Goal: Transaction & Acquisition: Purchase product/service

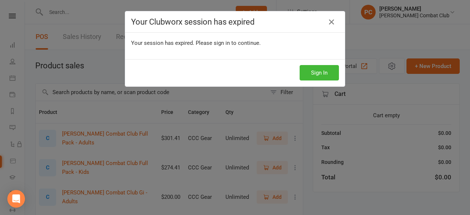
select select "100"
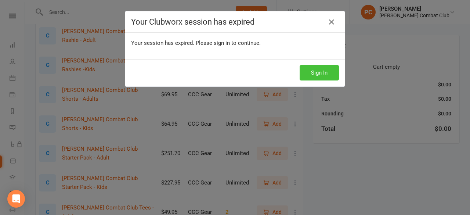
click at [318, 72] on button "Sign In" at bounding box center [318, 72] width 39 height 15
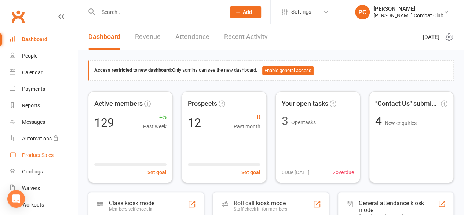
click at [38, 155] on div "Product Sales" at bounding box center [38, 155] width 32 height 6
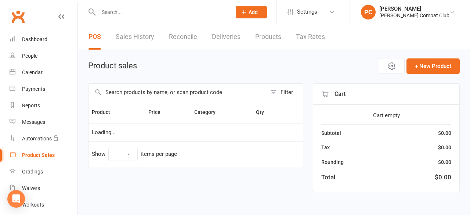
select select "100"
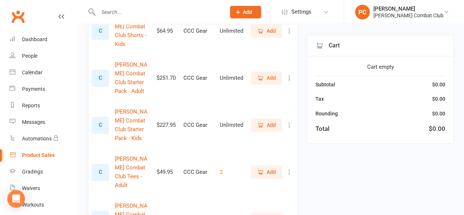
scroll to position [440, 0]
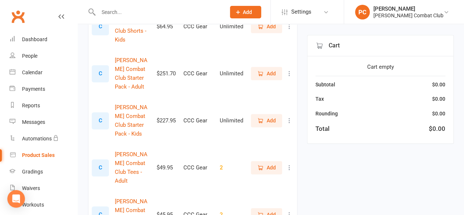
click at [271, 163] on span "Add" at bounding box center [271, 167] width 9 height 8
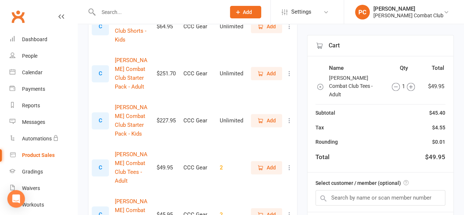
click at [410, 83] on icon "button" at bounding box center [411, 87] width 8 height 8
click at [364, 190] on input "text" at bounding box center [381, 197] width 130 height 15
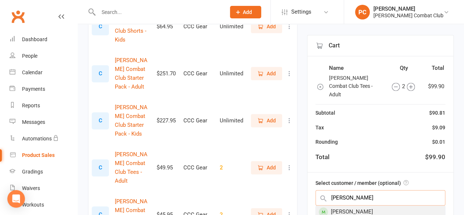
type input "tim"
click at [373, 205] on div "Tim Elliott" at bounding box center [380, 211] width 129 height 12
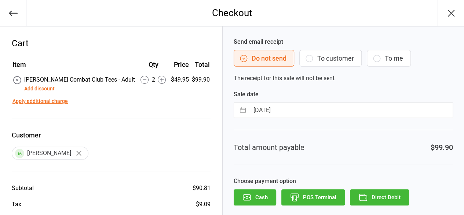
click at [384, 198] on button "Direct Debit" at bounding box center [379, 197] width 59 height 16
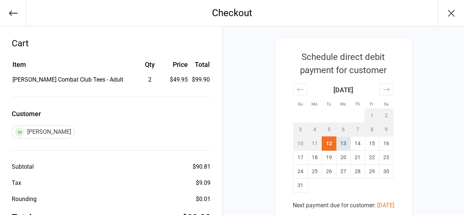
click at [342, 143] on td "13" at bounding box center [343, 143] width 14 height 14
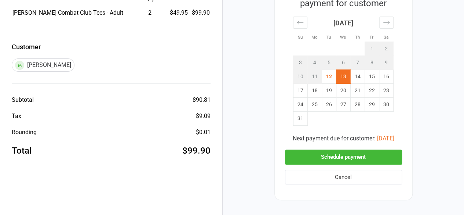
scroll to position [73, 0]
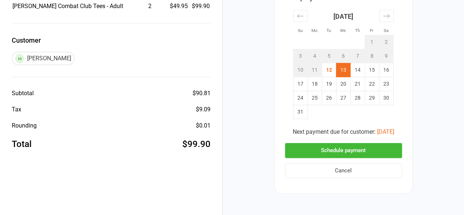
click at [361, 148] on button "Schedule payment" at bounding box center [343, 150] width 117 height 15
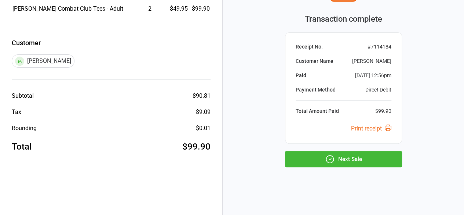
scroll to position [70, 0]
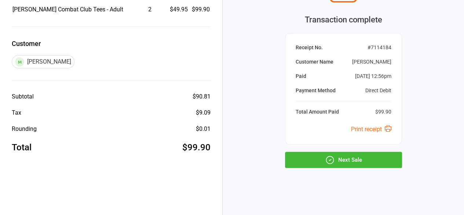
click at [374, 160] on button "Next Sale" at bounding box center [343, 160] width 117 height 16
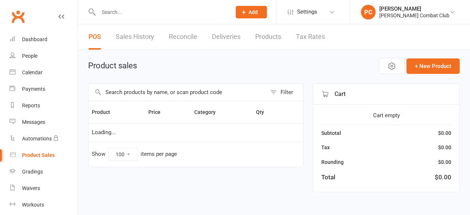
select select "100"
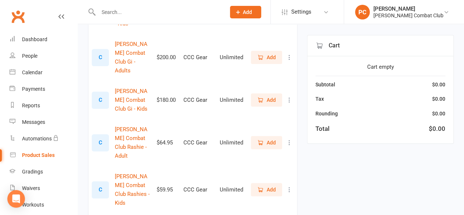
scroll to position [220, 0]
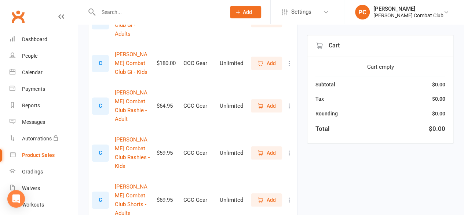
click at [270, 149] on span "Add" at bounding box center [271, 153] width 9 height 8
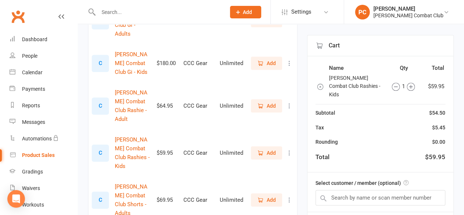
click at [267, 102] on span "Add" at bounding box center [271, 106] width 9 height 8
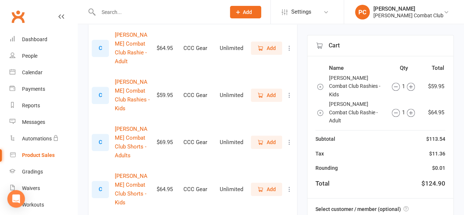
scroll to position [293, 0]
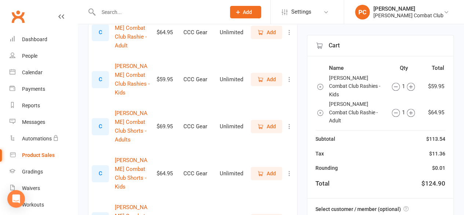
click at [272, 169] on span "Add" at bounding box center [271, 173] width 9 height 8
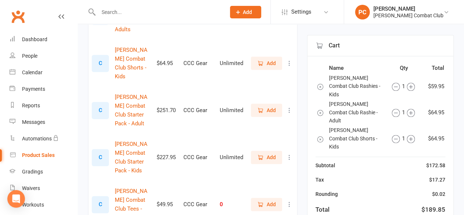
scroll to position [440, 0]
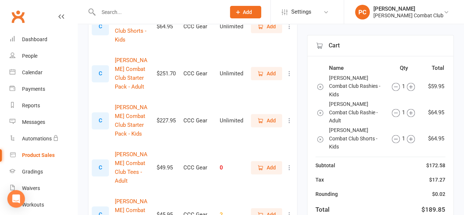
click at [270, 210] on span "Add" at bounding box center [271, 214] width 9 height 8
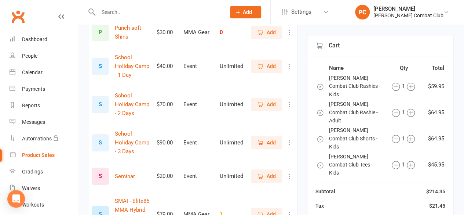
scroll to position [1664, 0]
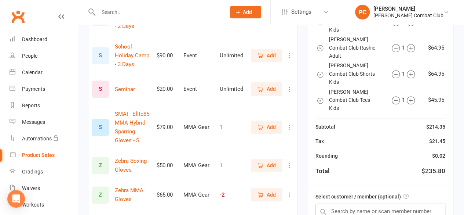
click at [382, 203] on input "text" at bounding box center [381, 210] width 130 height 15
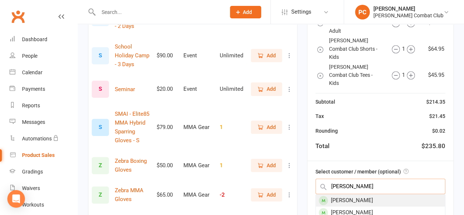
type input "bates"
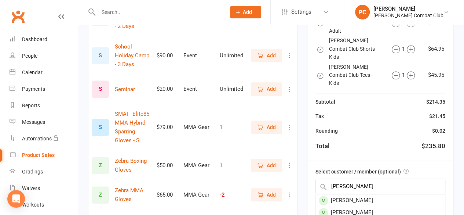
click at [363, 194] on div "Jess Bates" at bounding box center [380, 200] width 129 height 12
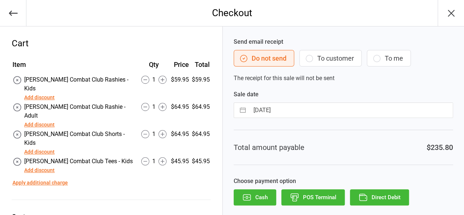
click at [380, 196] on button "Direct Debit" at bounding box center [379, 197] width 59 height 16
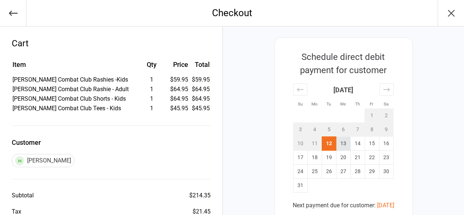
click at [344, 143] on td "13" at bounding box center [343, 143] width 14 height 14
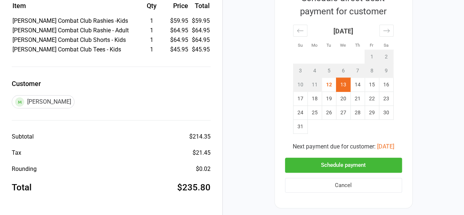
scroll to position [99, 0]
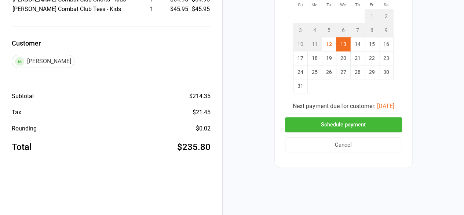
click at [339, 123] on button "Schedule payment" at bounding box center [343, 124] width 117 height 15
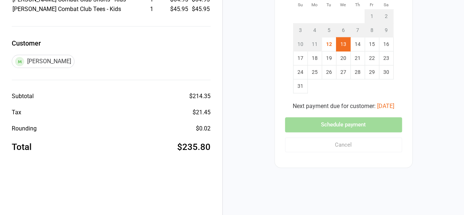
scroll to position [70, 0]
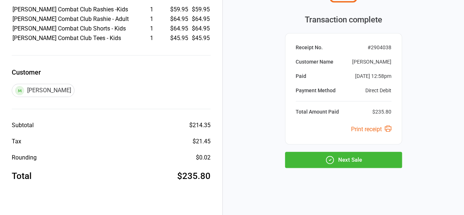
click at [361, 157] on button "Next Sale" at bounding box center [343, 160] width 117 height 16
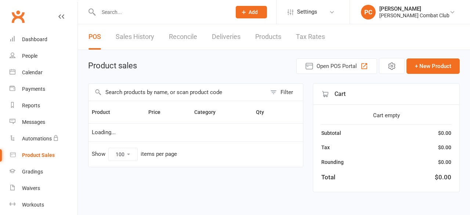
select select "100"
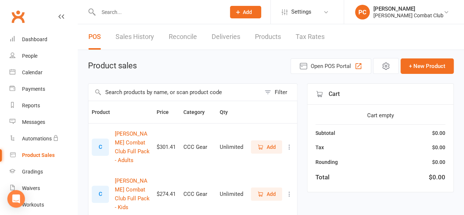
click at [266, 192] on span "Add" at bounding box center [266, 194] width 19 height 8
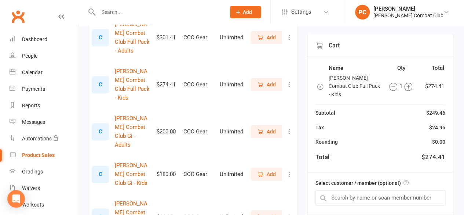
scroll to position [110, 0]
click at [378, 190] on input "text" at bounding box center [381, 197] width 130 height 15
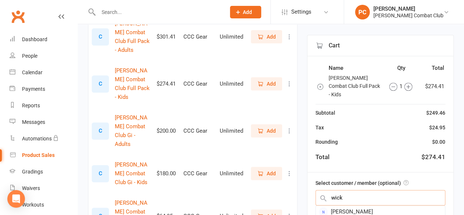
type input "wick"
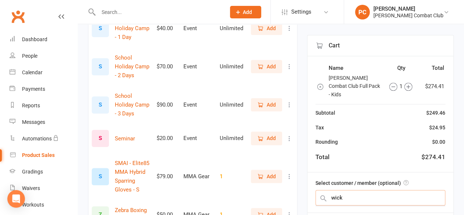
scroll to position [1664, 0]
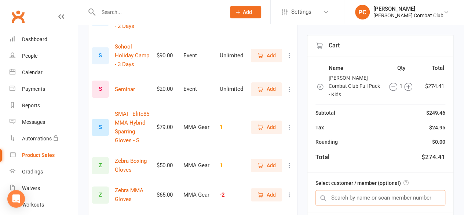
click at [350, 190] on input "text" at bounding box center [381, 197] width 130 height 15
type input "wick"
drag, startPoint x: 350, startPoint y: 116, endPoint x: 336, endPoint y: 124, distance: 15.6
click at [336, 172] on div "Select customer / member (optional)" at bounding box center [380, 192] width 146 height 40
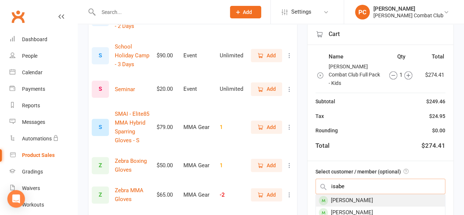
type input "isabe"
click at [366, 194] on div "Isabella Wicks" at bounding box center [380, 200] width 129 height 12
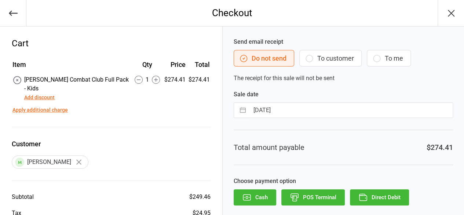
click at [384, 195] on button "Direct Debit" at bounding box center [379, 197] width 59 height 16
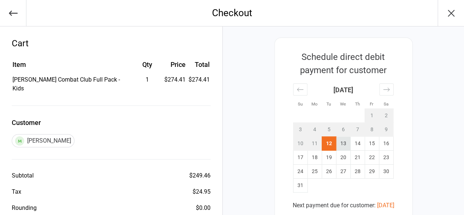
click at [339, 144] on td "13" at bounding box center [343, 143] width 14 height 14
click at [423, 147] on div "Schedule direct debit payment for customer Su Mo Tu We Th Fr Sa [DATE] 1 2 3 4 …" at bounding box center [343, 170] width 241 height 288
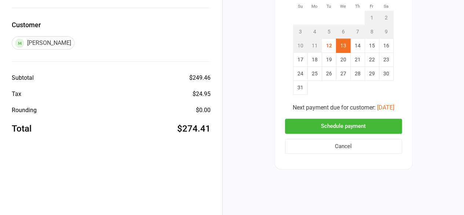
scroll to position [99, 0]
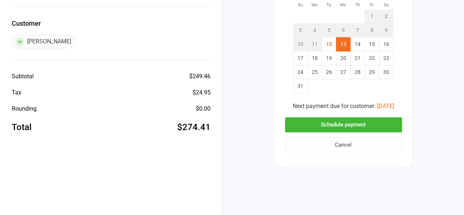
click at [368, 121] on button "Schedule payment" at bounding box center [343, 124] width 117 height 15
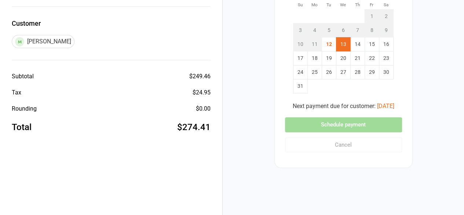
scroll to position [70, 0]
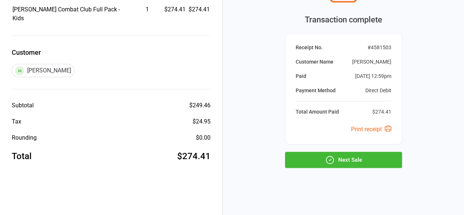
click at [345, 158] on button "Next Sale" at bounding box center [343, 160] width 117 height 16
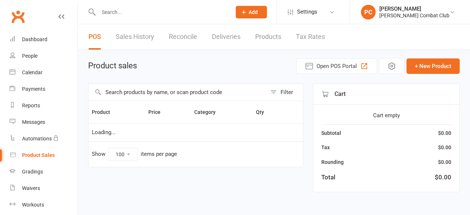
select select "100"
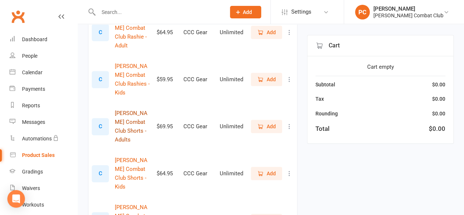
scroll to position [257, 0]
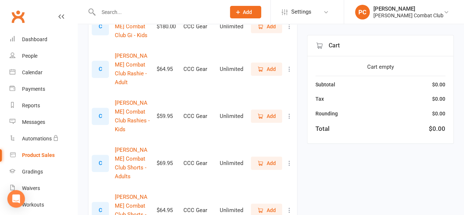
click at [267, 65] on span "Add" at bounding box center [271, 69] width 9 height 8
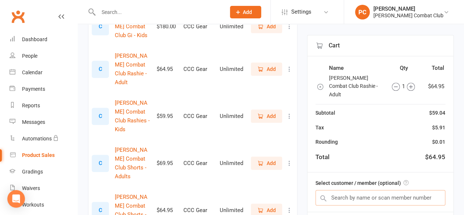
drag, startPoint x: 357, startPoint y: 187, endPoint x: 367, endPoint y: 179, distance: 12.6
click at [357, 190] on input "text" at bounding box center [381, 197] width 130 height 15
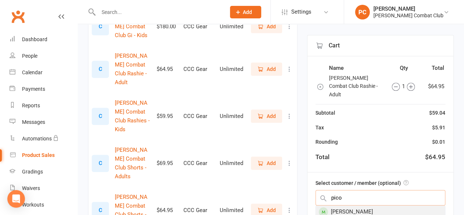
type input "pico"
click at [355, 205] on div "Daniel Pico" at bounding box center [380, 211] width 129 height 12
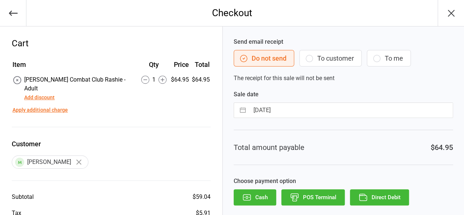
click at [385, 198] on button "Direct Debit" at bounding box center [379, 197] width 59 height 16
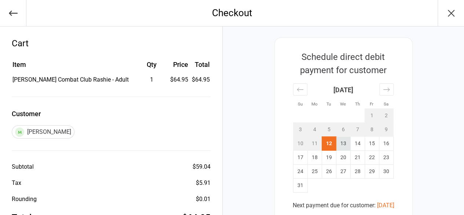
click at [342, 142] on td "13" at bounding box center [343, 143] width 14 height 14
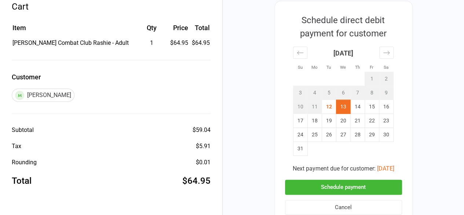
click at [373, 185] on button "Schedule payment" at bounding box center [343, 186] width 117 height 15
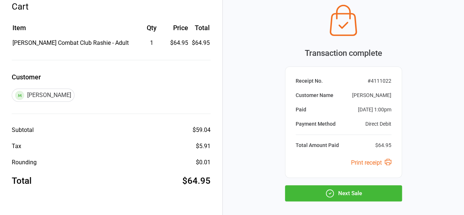
click at [362, 194] on button "Next Sale" at bounding box center [343, 193] width 117 height 16
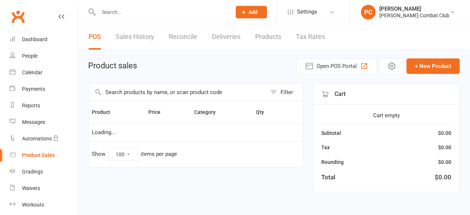
select select "100"
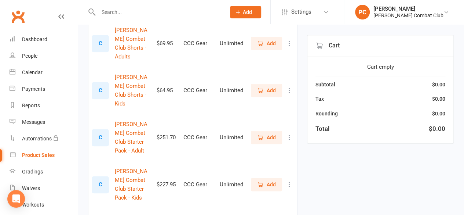
scroll to position [367, 0]
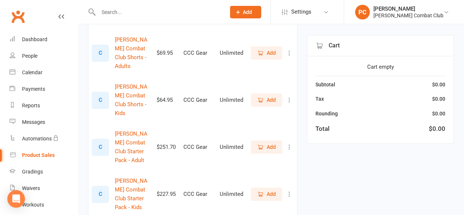
click at [263, 190] on icon "button" at bounding box center [260, 193] width 7 height 7
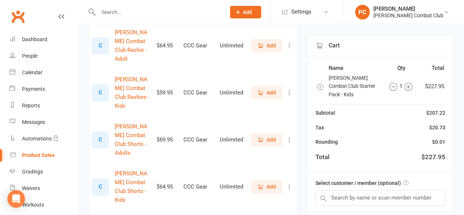
scroll to position [293, 0]
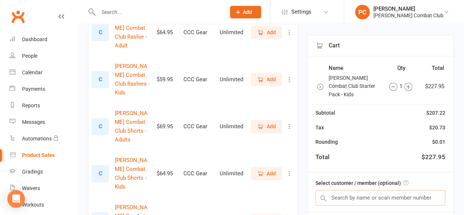
click at [349, 190] on input "text" at bounding box center [381, 197] width 130 height 15
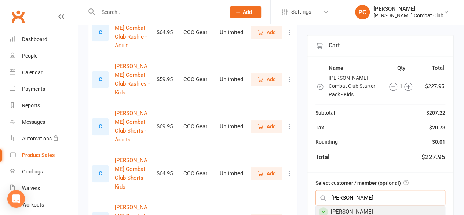
type input "[PERSON_NAME]"
click at [364, 205] on div "[PERSON_NAME]" at bounding box center [380, 211] width 129 height 12
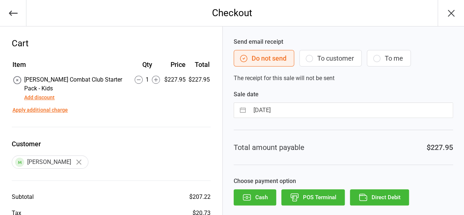
click at [375, 196] on button "Direct Debit" at bounding box center [379, 197] width 59 height 16
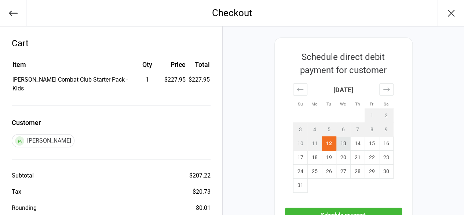
click at [344, 142] on td "13" at bounding box center [343, 143] width 14 height 14
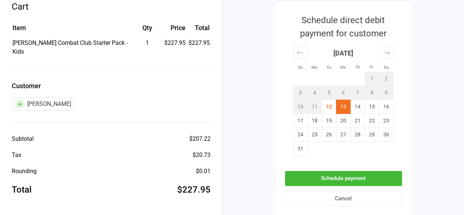
click at [379, 176] on button "Schedule payment" at bounding box center [343, 178] width 117 height 15
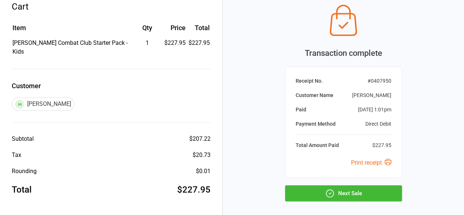
click at [376, 190] on button "Next Sale" at bounding box center [343, 193] width 117 height 16
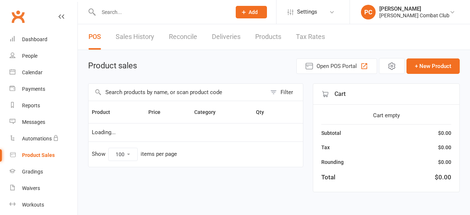
select select "100"
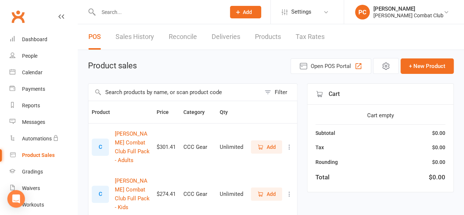
click at [265, 145] on span "Add" at bounding box center [266, 147] width 19 height 8
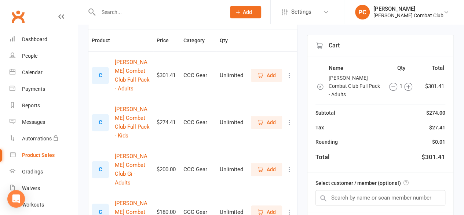
scroll to position [73, 0]
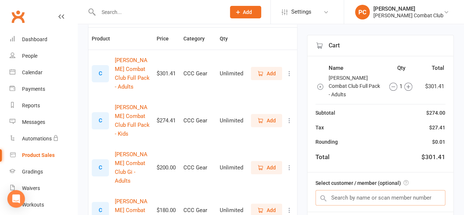
click at [350, 192] on input "text" at bounding box center [381, 197] width 130 height 15
type input "corey"
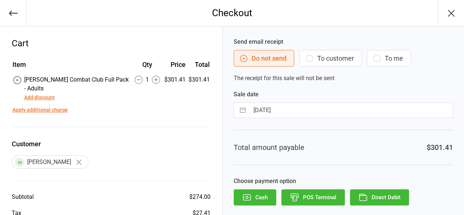
click at [386, 195] on button "Direct Debit" at bounding box center [379, 197] width 59 height 16
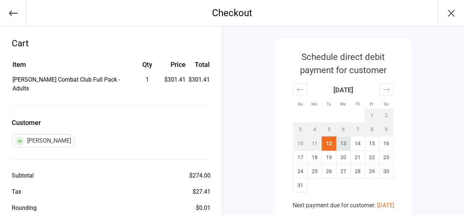
click at [346, 141] on td "13" at bounding box center [343, 143] width 14 height 14
click at [405, 150] on div "Schedule direct debit payment for customer Su Mo Tu We Th Fr Sa July 2025 1 2 3…" at bounding box center [343, 151] width 138 height 229
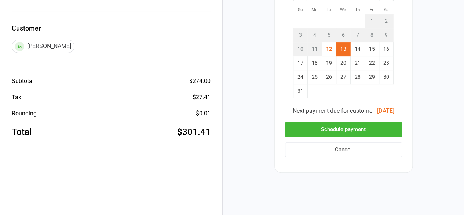
scroll to position [99, 0]
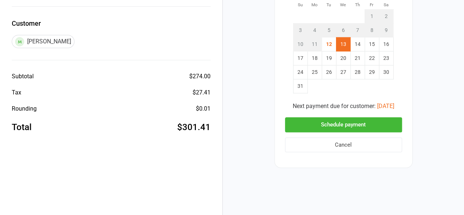
click at [353, 121] on button "Schedule payment" at bounding box center [343, 124] width 117 height 15
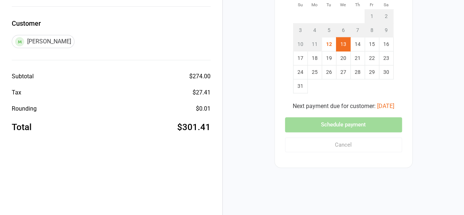
scroll to position [70, 0]
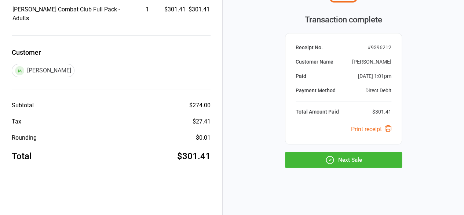
click at [345, 157] on button "Next Sale" at bounding box center [343, 160] width 117 height 16
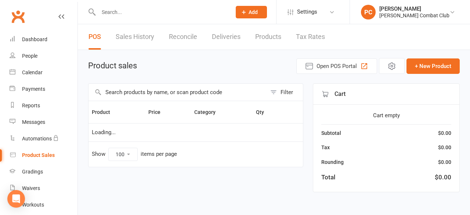
select select "100"
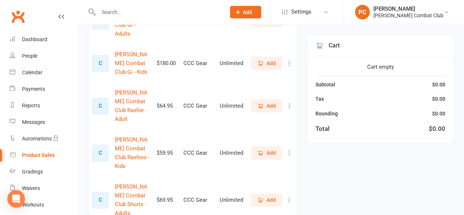
scroll to position [183, 0]
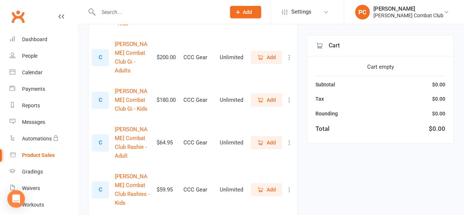
click at [270, 96] on span "Add" at bounding box center [271, 100] width 9 height 8
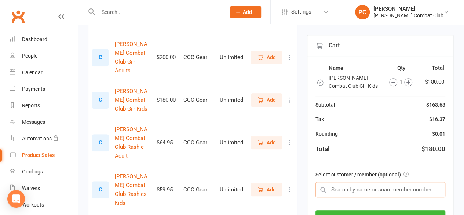
click at [381, 187] on input "text" at bounding box center [381, 189] width 130 height 15
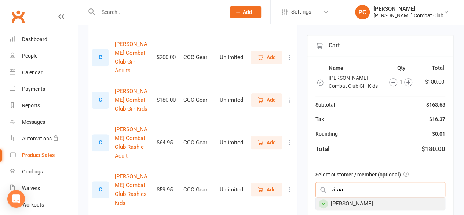
type input "viraa"
click at [356, 201] on div "Viraaj singh bhullar" at bounding box center [380, 203] width 129 height 12
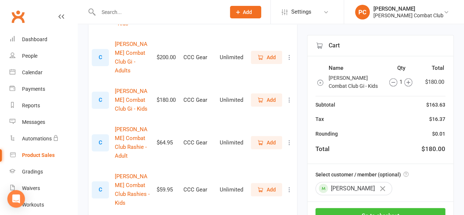
click at [382, 208] on button "Go to checkout" at bounding box center [381, 215] width 130 height 15
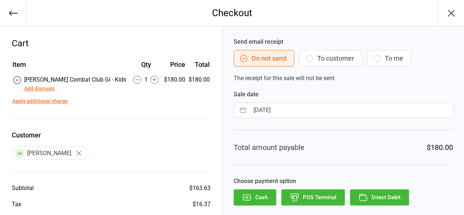
click at [379, 196] on button "Direct Debit" at bounding box center [379, 197] width 59 height 16
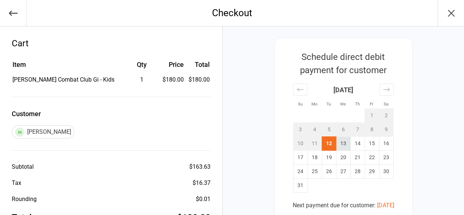
click at [344, 142] on td "13" at bounding box center [343, 143] width 14 height 14
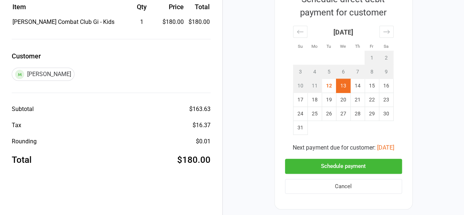
scroll to position [73, 0]
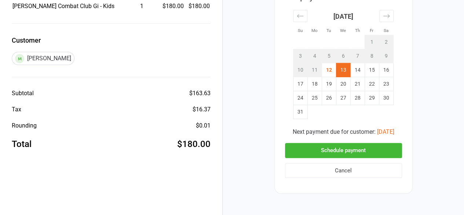
click at [371, 149] on button "Schedule payment" at bounding box center [343, 150] width 117 height 15
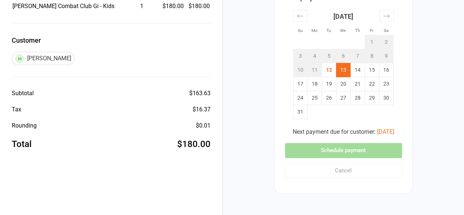
scroll to position [70, 0]
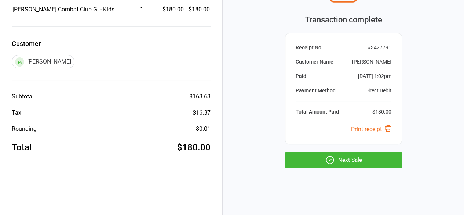
click at [350, 158] on button "Next Sale" at bounding box center [343, 160] width 117 height 16
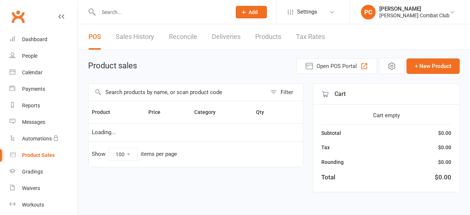
select select "100"
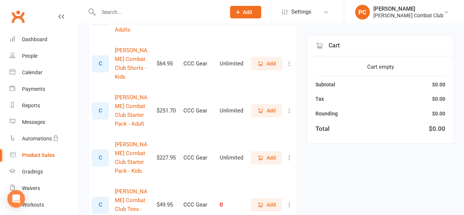
scroll to position [404, 0]
click at [269, 153] on span "Add" at bounding box center [271, 157] width 9 height 8
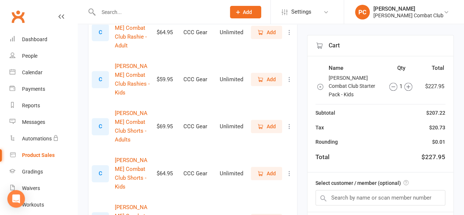
scroll to position [257, 0]
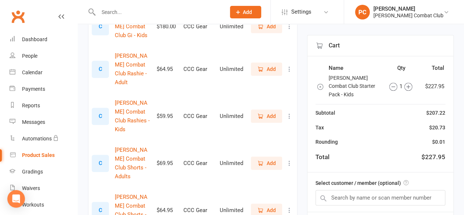
click at [270, 112] on span "Add" at bounding box center [271, 116] width 9 height 8
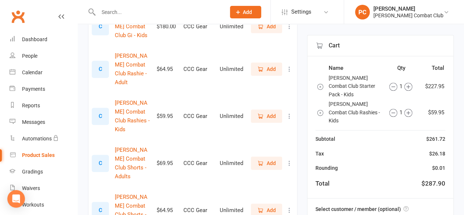
click at [272, 159] on span "Add" at bounding box center [271, 163] width 9 height 8
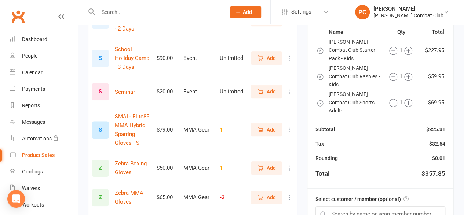
scroll to position [1664, 0]
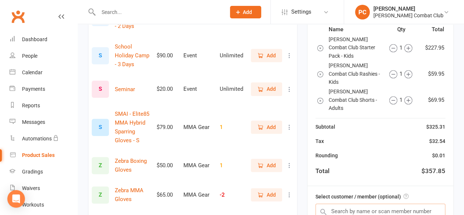
click at [352, 203] on input "text" at bounding box center [381, 210] width 130 height 15
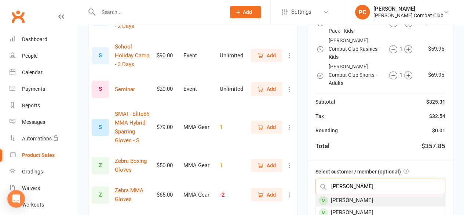
type input "Alex"
click at [354, 194] on div "Alex Kropp" at bounding box center [380, 200] width 129 height 12
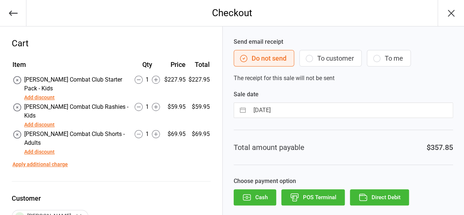
click at [391, 194] on button "Direct Debit" at bounding box center [379, 197] width 59 height 16
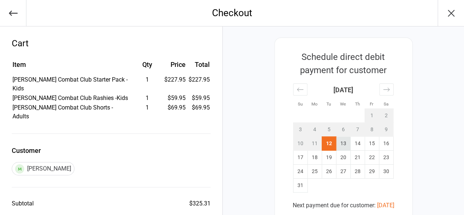
click at [343, 143] on td "13" at bounding box center [343, 143] width 14 height 14
click at [418, 144] on div "Schedule direct debit payment for customer Su Mo Tu We Th Fr Sa [DATE] 1 2 3 4 …" at bounding box center [343, 170] width 241 height 288
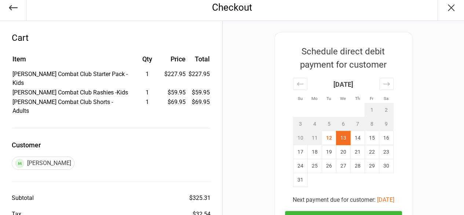
scroll to position [73, 0]
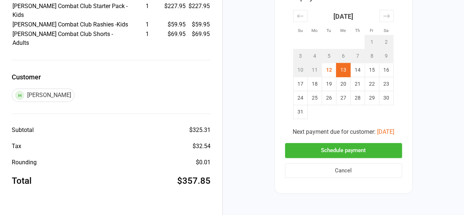
click at [367, 149] on button "Schedule payment" at bounding box center [343, 150] width 117 height 15
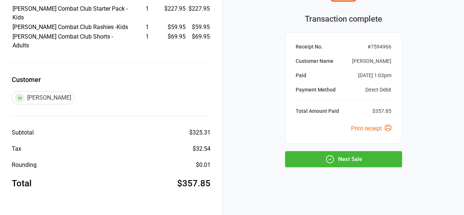
scroll to position [70, 0]
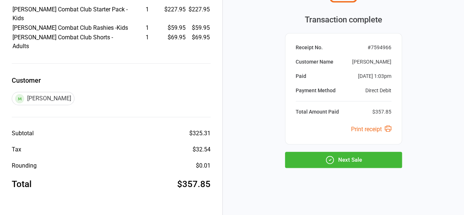
click at [366, 157] on button "Next Sale" at bounding box center [343, 160] width 117 height 16
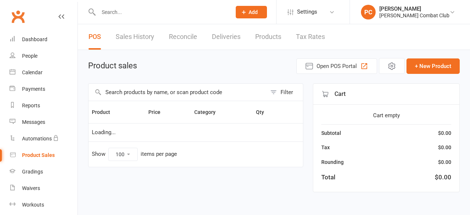
select select "100"
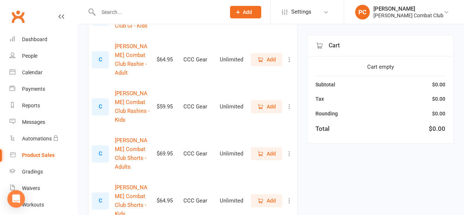
scroll to position [257, 0]
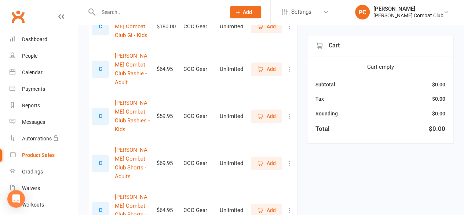
click at [267, 65] on span "Add" at bounding box center [271, 69] width 9 height 8
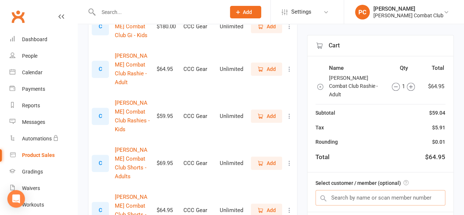
click at [344, 190] on input "text" at bounding box center [381, 197] width 130 height 15
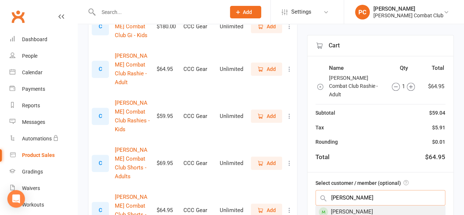
type input "Alice"
click at [363, 205] on div "Alice Owttrim" at bounding box center [380, 211] width 129 height 12
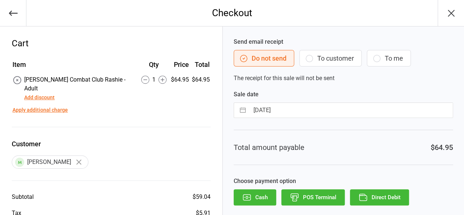
click at [379, 194] on button "Direct Debit" at bounding box center [379, 197] width 59 height 16
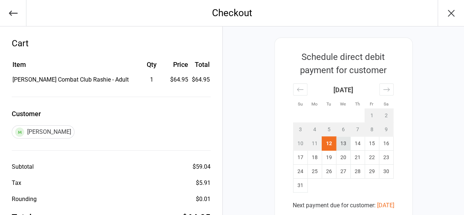
click at [343, 142] on td "13" at bounding box center [343, 143] width 14 height 14
click at [434, 147] on div "Schedule direct debit payment for customer Su Mo Tu We Th Fr Sa July 2025 1 2 3…" at bounding box center [343, 170] width 241 height 288
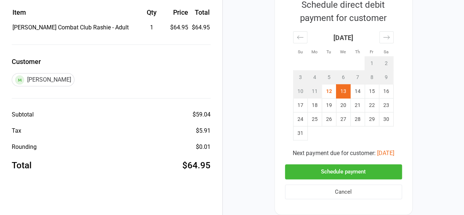
scroll to position [99, 0]
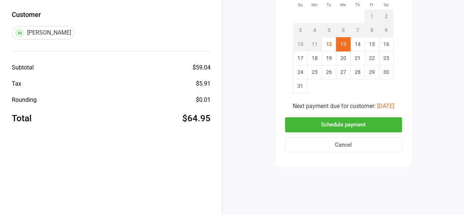
click at [353, 120] on button "Schedule payment" at bounding box center [343, 124] width 117 height 15
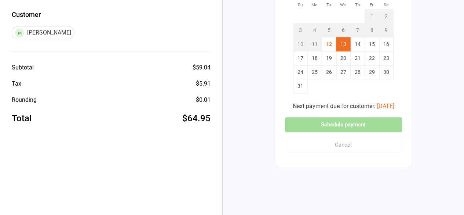
scroll to position [70, 0]
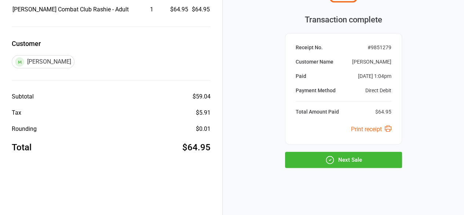
click at [357, 157] on button "Next Sale" at bounding box center [343, 160] width 117 height 16
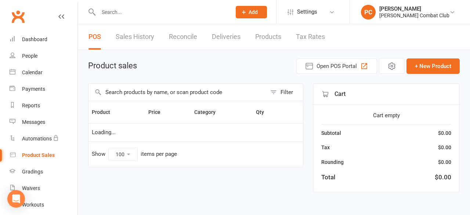
select select "100"
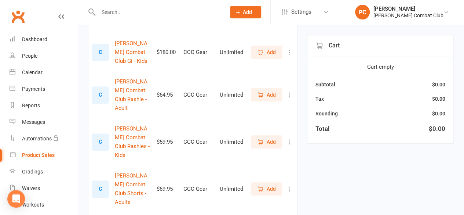
scroll to position [257, 0]
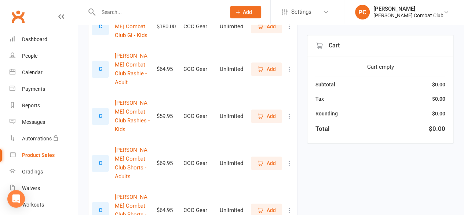
click at [263, 207] on icon "button" at bounding box center [260, 210] width 7 height 7
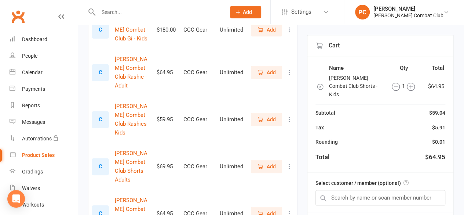
scroll to position [220, 0]
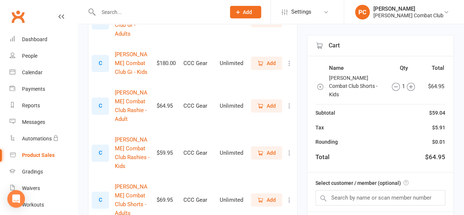
click at [266, 149] on span "Add" at bounding box center [266, 153] width 19 height 8
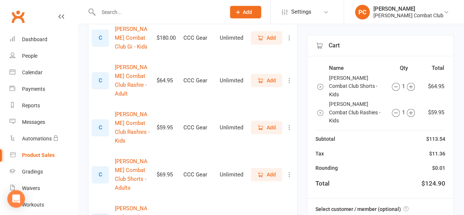
scroll to position [257, 0]
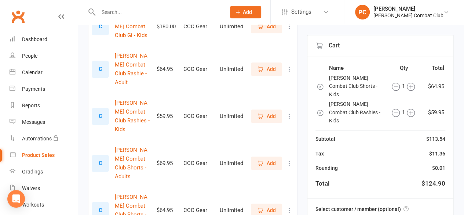
type input "ted"
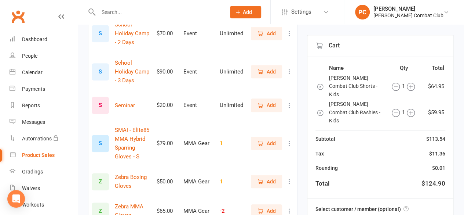
scroll to position [1664, 0]
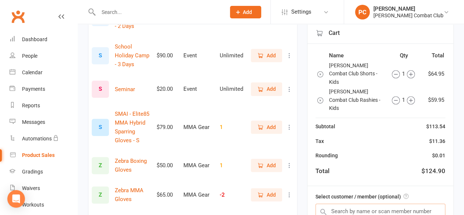
click at [346, 203] on input "text" at bounding box center [381, 210] width 130 height 15
click at [345, 203] on input "text" at bounding box center [381, 210] width 130 height 15
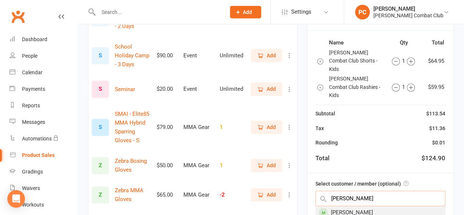
type input "ted"
click at [350, 206] on div "Ted Dougan" at bounding box center [380, 212] width 129 height 12
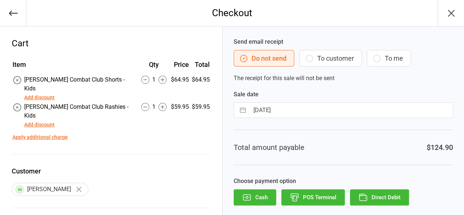
click at [384, 198] on button "Direct Debit" at bounding box center [379, 197] width 59 height 16
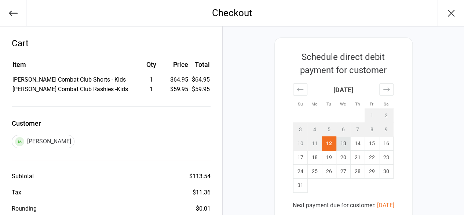
drag, startPoint x: 344, startPoint y: 142, endPoint x: 348, endPoint y: 143, distance: 4.0
click at [343, 142] on td "13" at bounding box center [343, 143] width 14 height 14
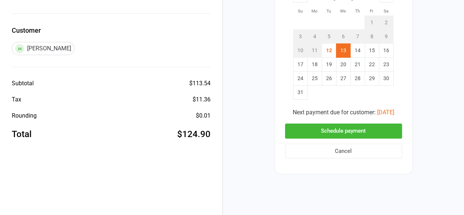
scroll to position [99, 0]
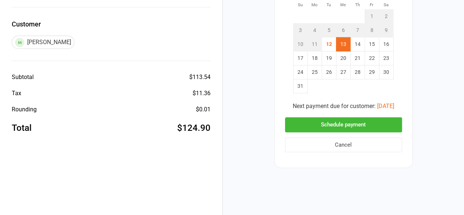
click at [365, 123] on button "Schedule payment" at bounding box center [343, 124] width 117 height 15
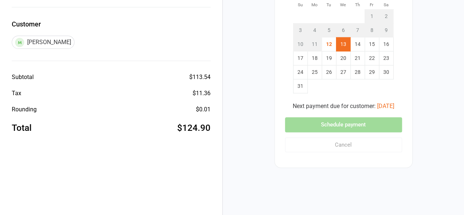
scroll to position [70, 0]
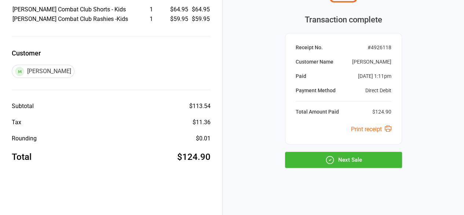
click at [358, 157] on button "Next Sale" at bounding box center [343, 160] width 117 height 16
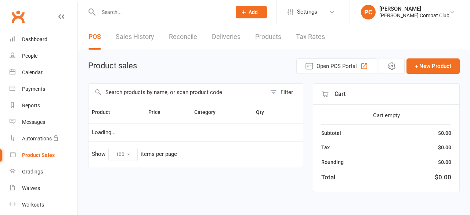
select select "100"
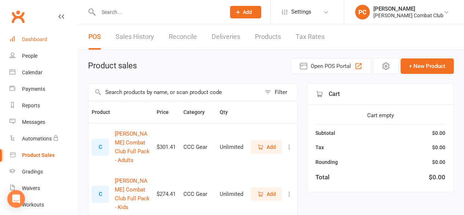
click at [41, 37] on div "Dashboard" at bounding box center [34, 39] width 25 height 6
